Goal: Transaction & Acquisition: Purchase product/service

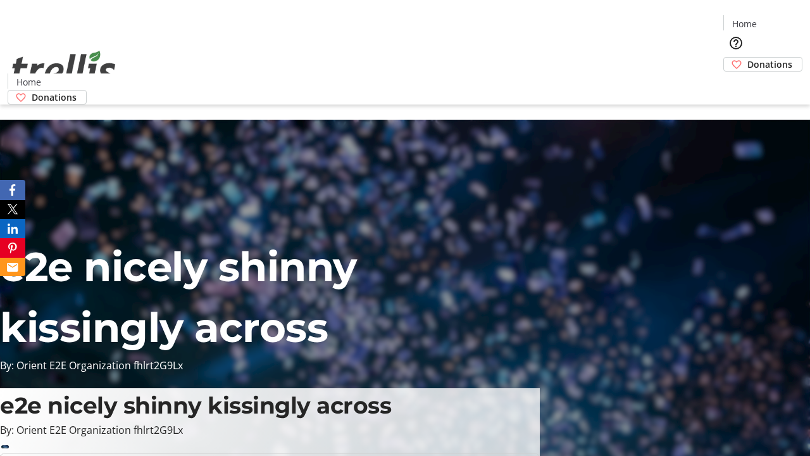
click at [747, 58] on span "Donations" at bounding box center [769, 64] width 45 height 13
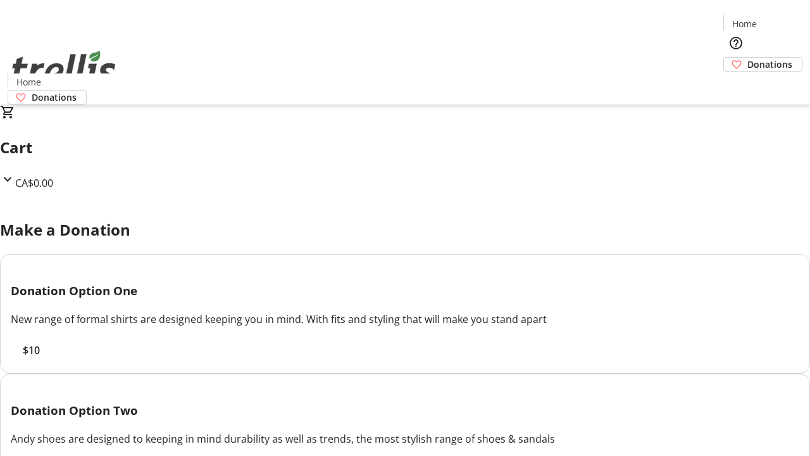
click at [40, 358] on span "$10" at bounding box center [31, 349] width 17 height 15
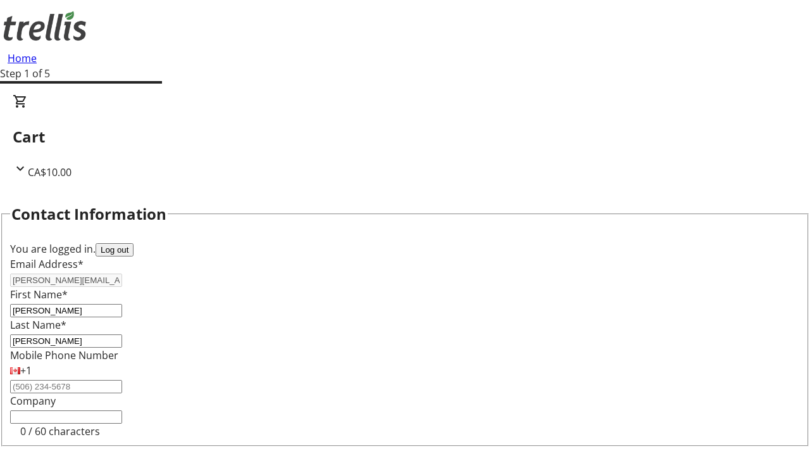
select select "CA"
type input "[STREET_ADDRESS][PERSON_NAME]"
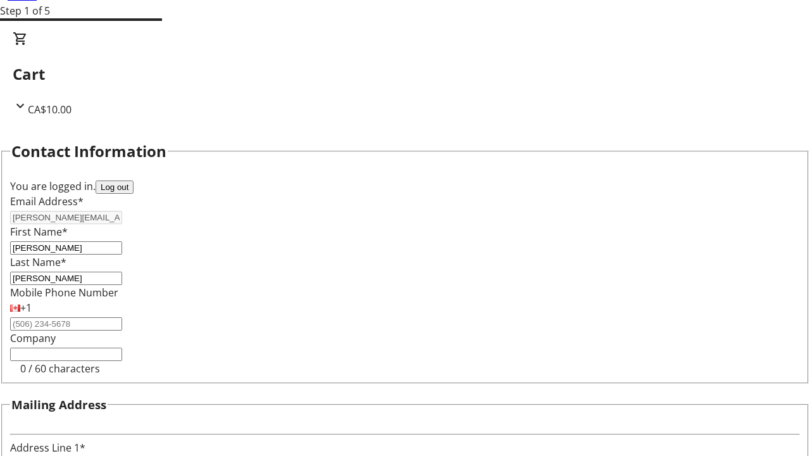
type input "Kelowna"
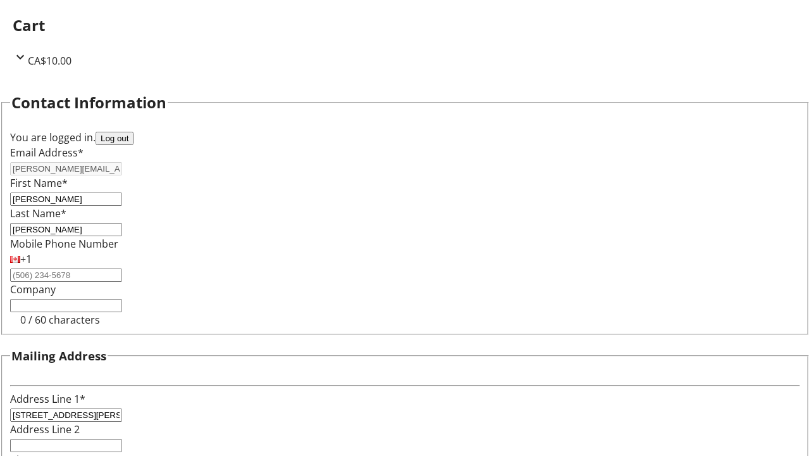
select select "BC"
type input "Kelowna"
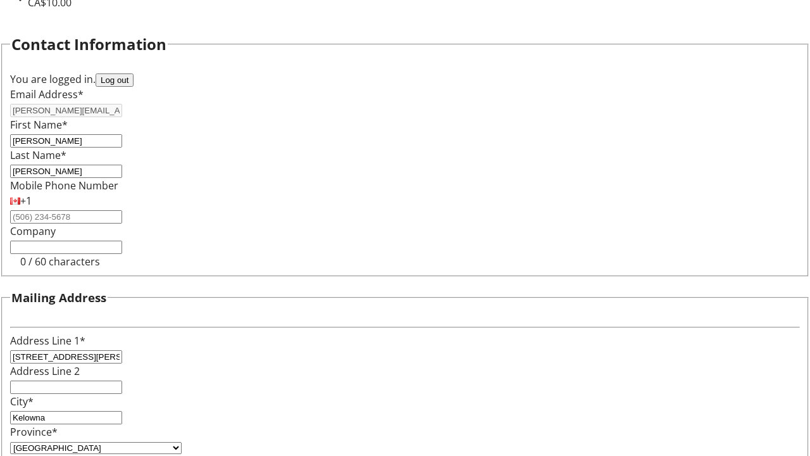
type input "V1Y 0C2"
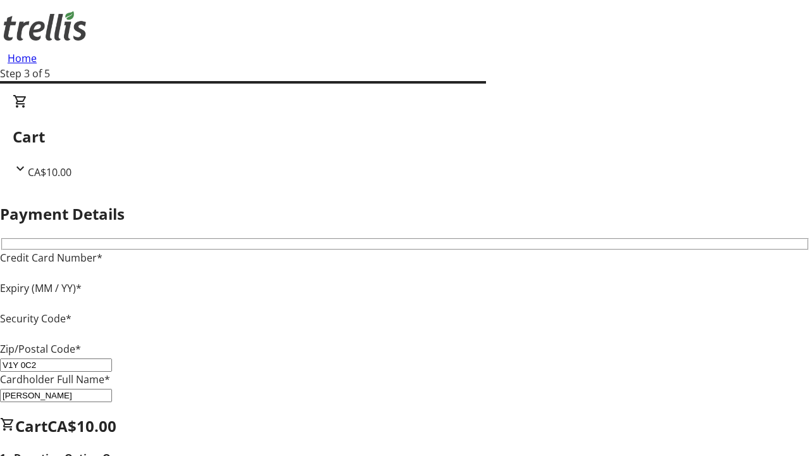
type input "V1Y 0C2"
